Goal: Understand process/instructions: Learn how to perform a task or action

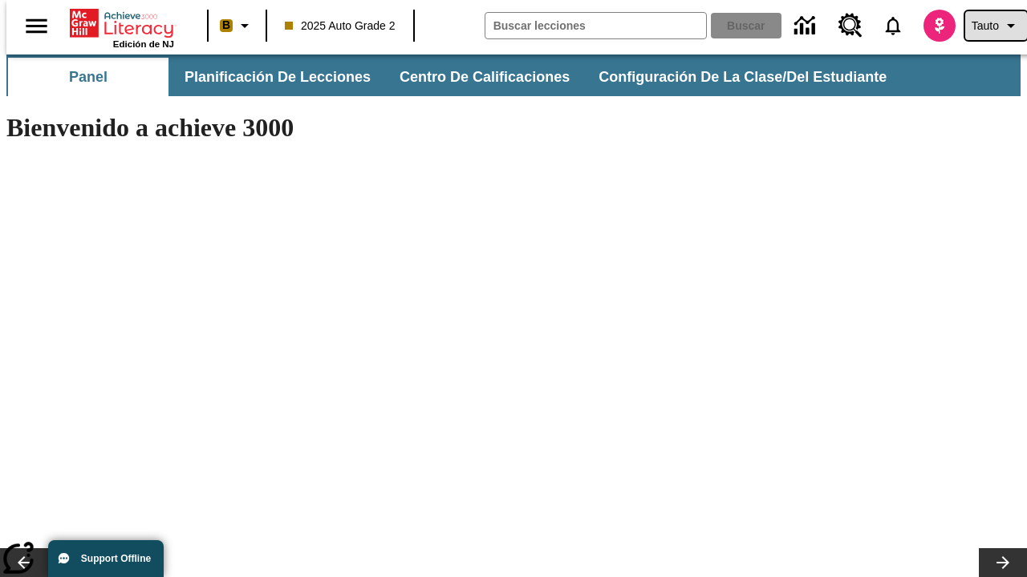
click at [987, 26] on span "Tauto" at bounding box center [984, 26] width 27 height 17
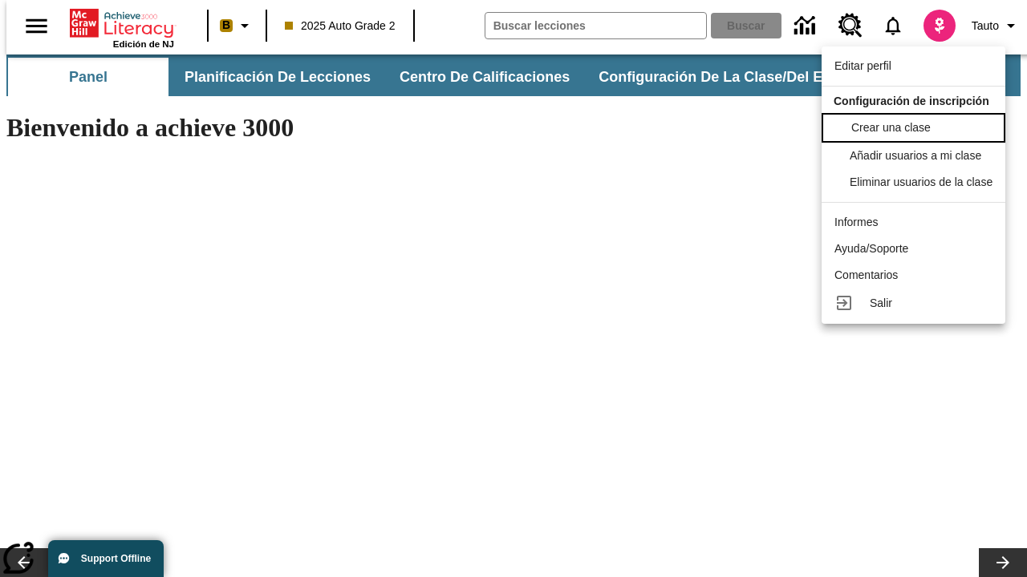
click at [918, 126] on span "Crear una clase" at bounding box center [890, 127] width 79 height 13
click at [918, 156] on span "Añadir usuarios a mi clase" at bounding box center [917, 154] width 132 height 13
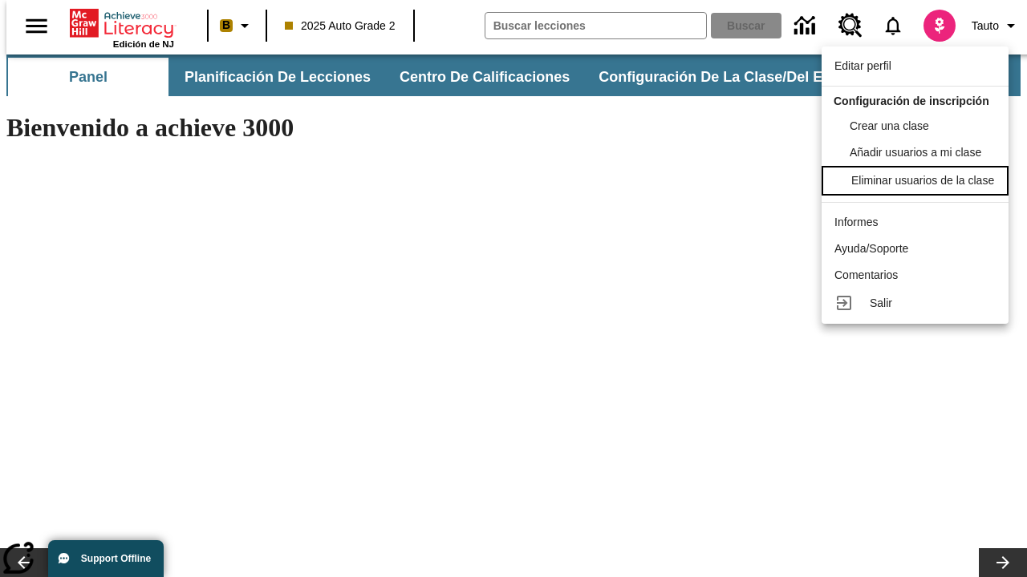
click at [918, 189] on div "Eliminar usuarios de la clase" at bounding box center [922, 180] width 143 height 17
